Goal: Task Accomplishment & Management: Manage account settings

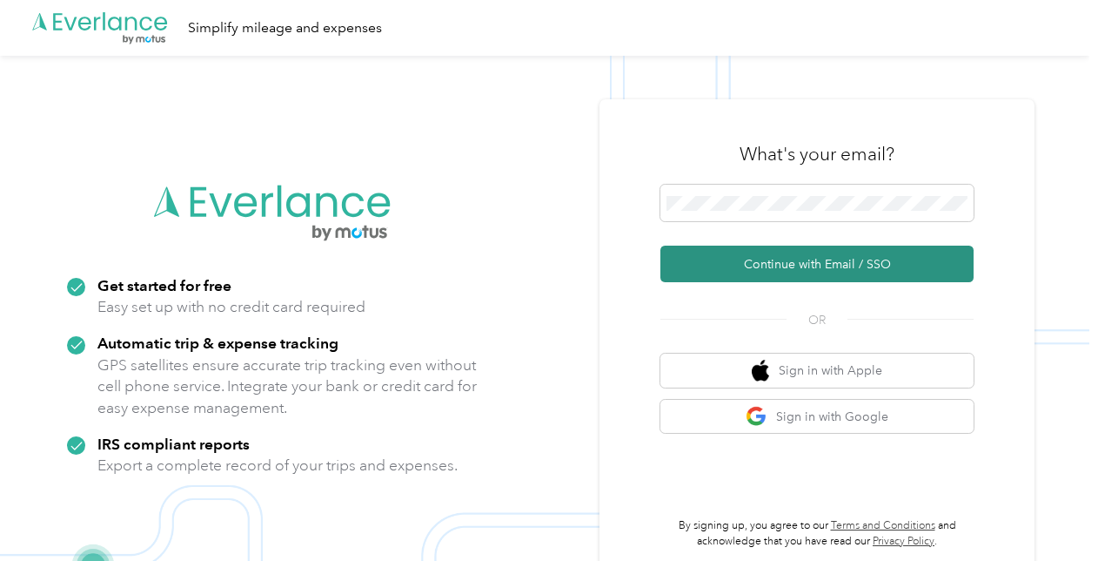
click at [778, 264] on button "Continue with Email / SSO" at bounding box center [817, 263] width 313 height 37
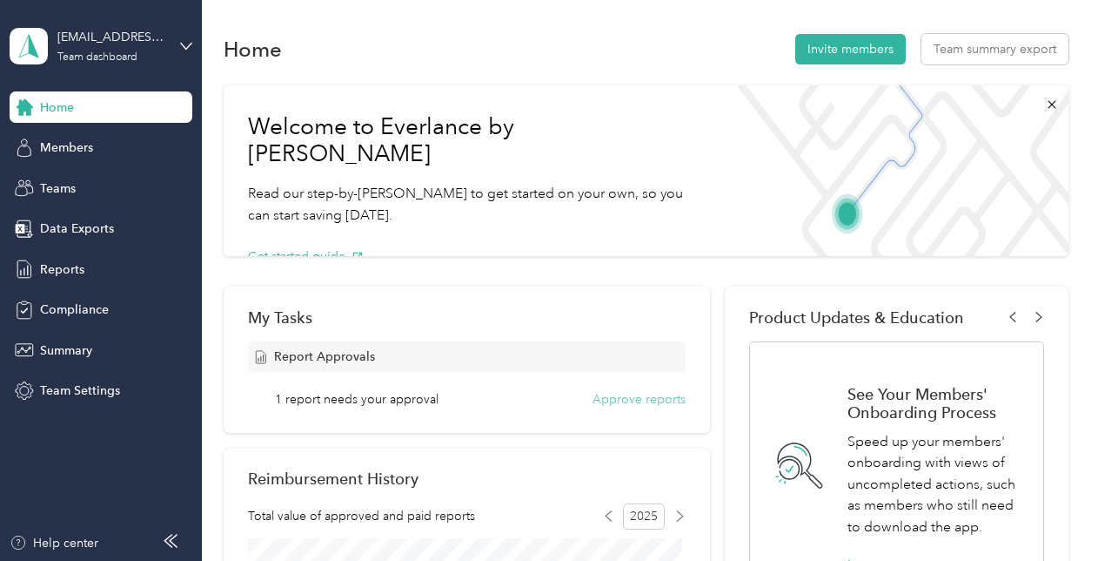
click at [625, 398] on button "Approve reports" at bounding box center [639, 399] width 93 height 18
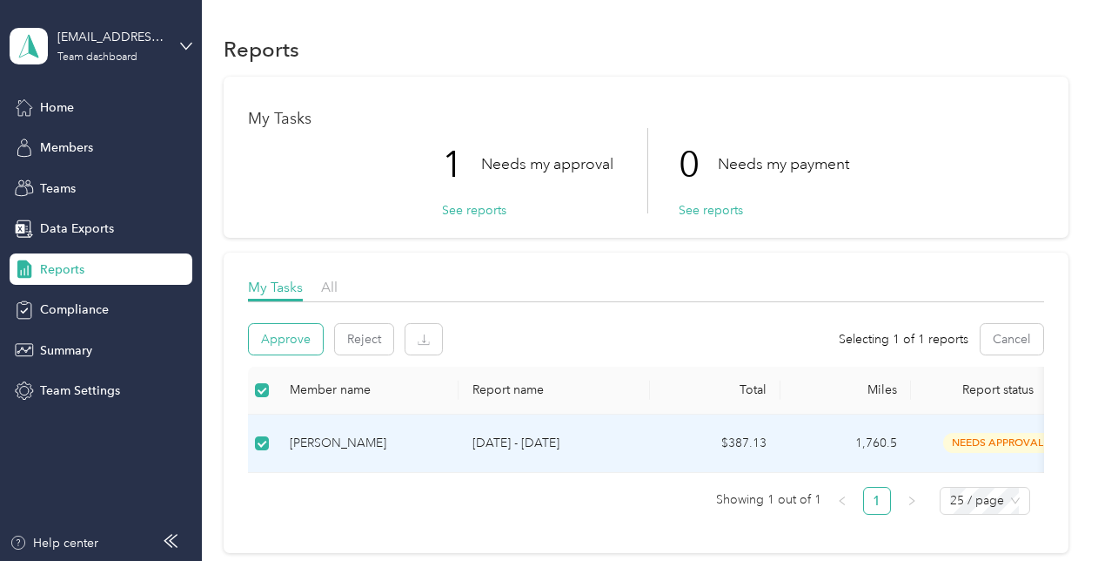
click at [296, 334] on button "Approve" at bounding box center [286, 339] width 74 height 30
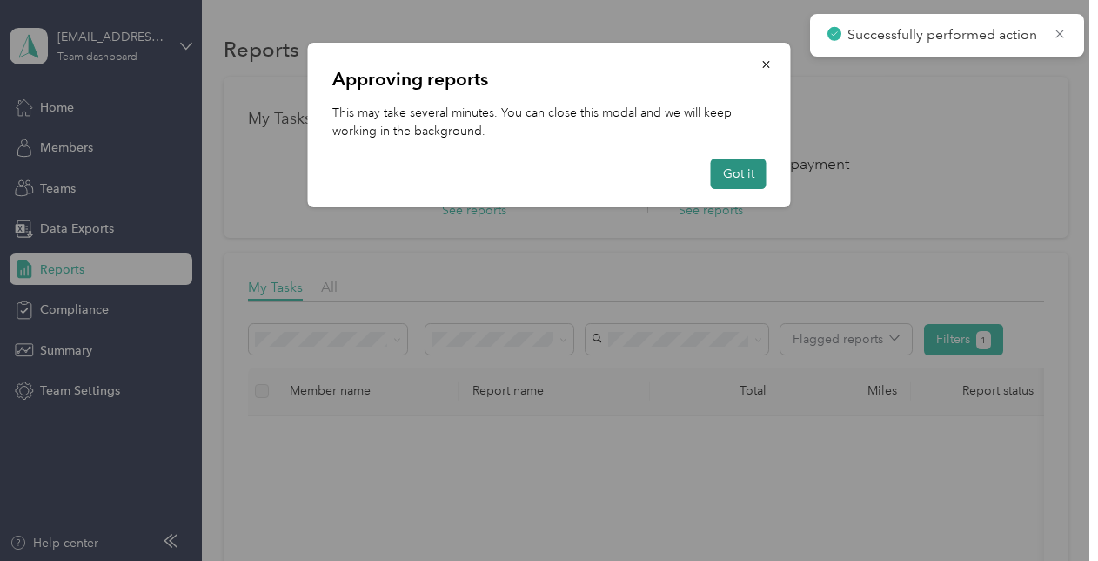
click at [758, 177] on button "Got it" at bounding box center [739, 173] width 56 height 30
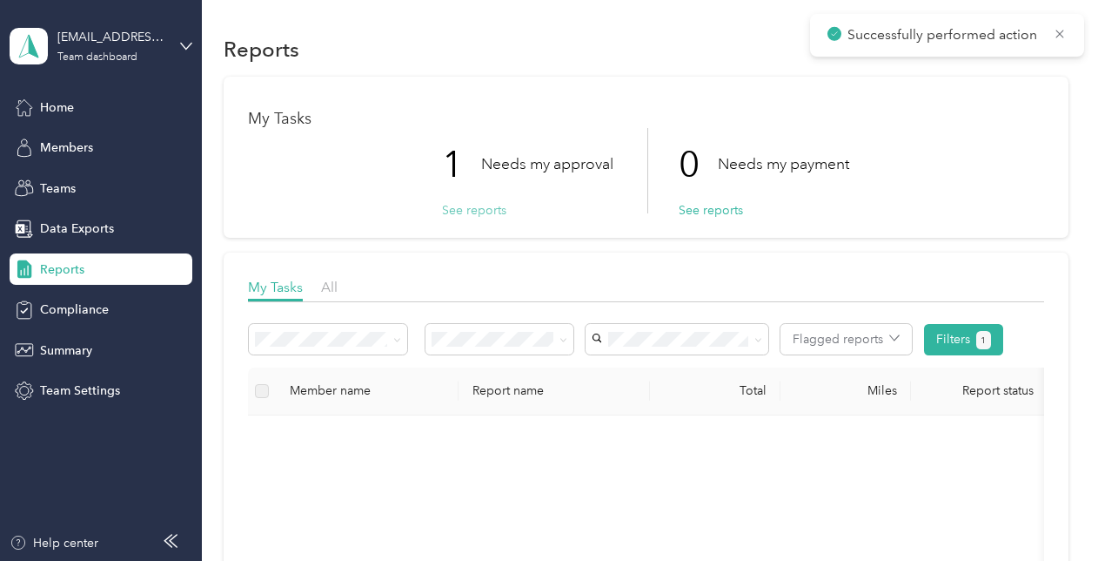
click at [467, 207] on button "See reports" at bounding box center [474, 210] width 64 height 18
click at [55, 94] on div "Home" at bounding box center [101, 106] width 183 height 31
